Goal: Navigation & Orientation: Find specific page/section

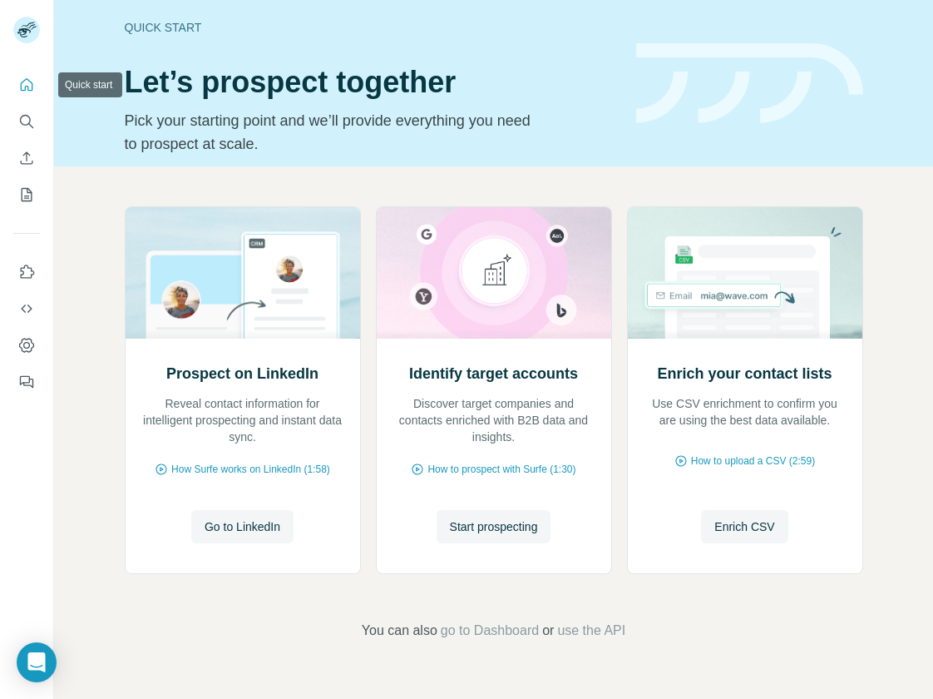
click at [35, 86] on button "Quick start" at bounding box center [26, 85] width 27 height 30
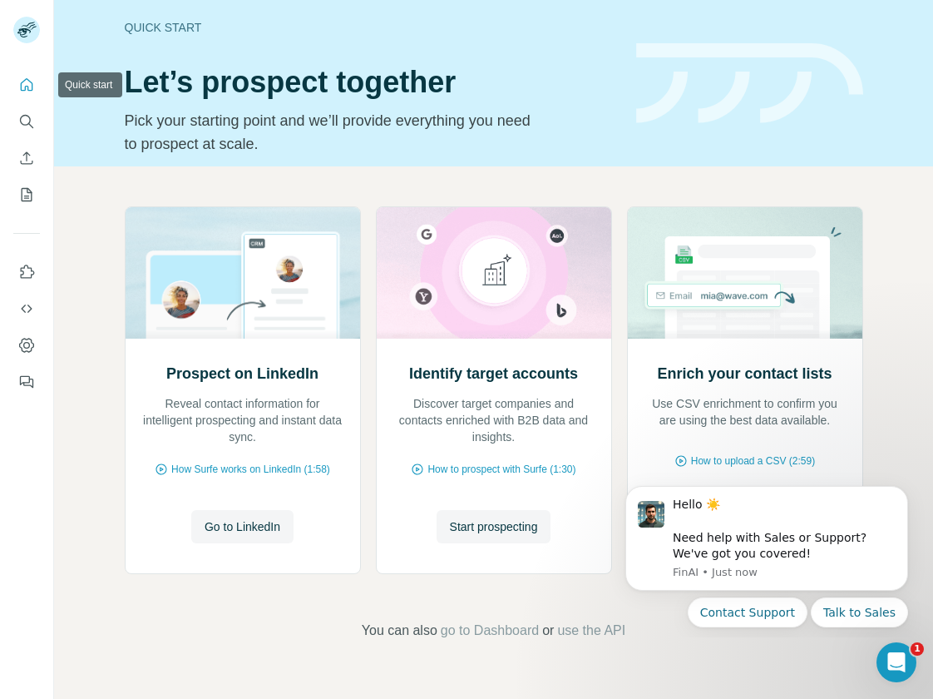
click at [27, 86] on icon "Quick start" at bounding box center [26, 85] width 17 height 17
click at [28, 186] on icon "My lists" at bounding box center [26, 194] width 17 height 17
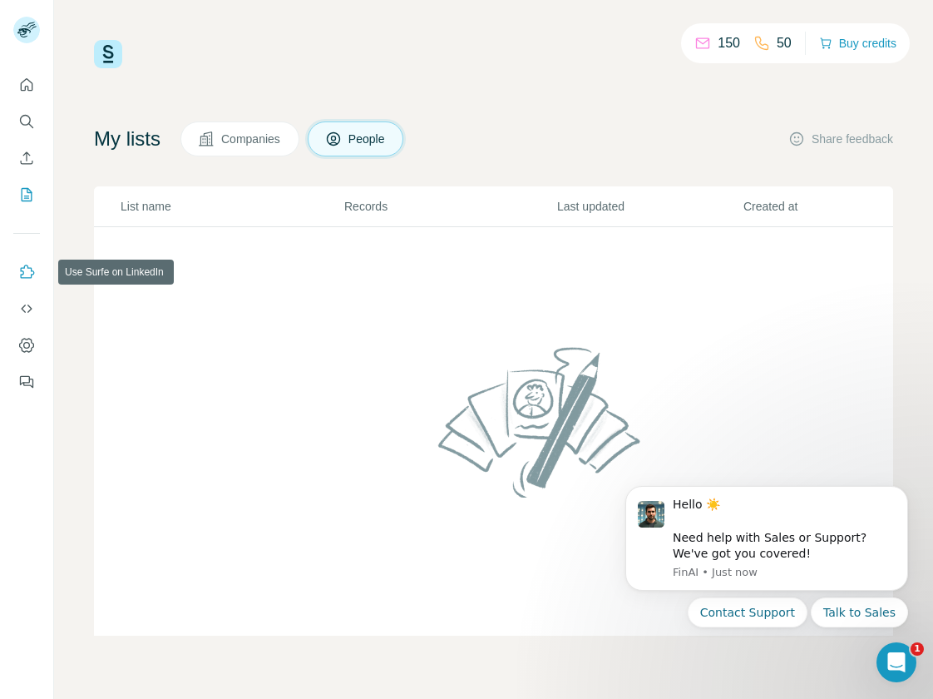
click at [22, 270] on icon "Use Surfe on LinkedIn" at bounding box center [26, 272] width 17 height 17
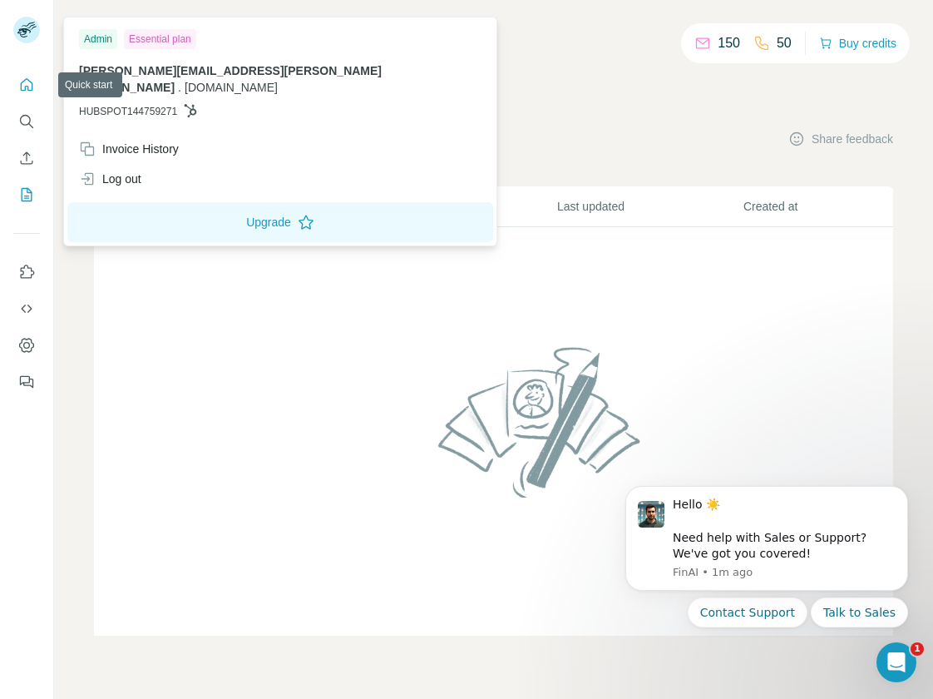
click at [22, 80] on icon "Quick start" at bounding box center [26, 85] width 17 height 17
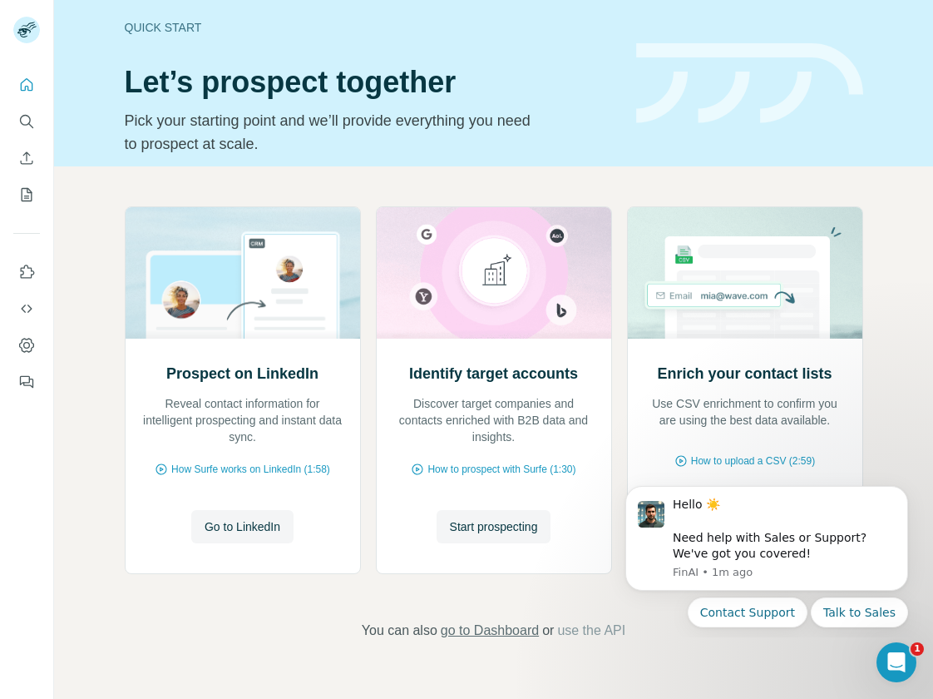
click at [498, 633] on span "go to Dashboard" at bounding box center [490, 630] width 98 height 20
